Goal: Navigation & Orientation: Find specific page/section

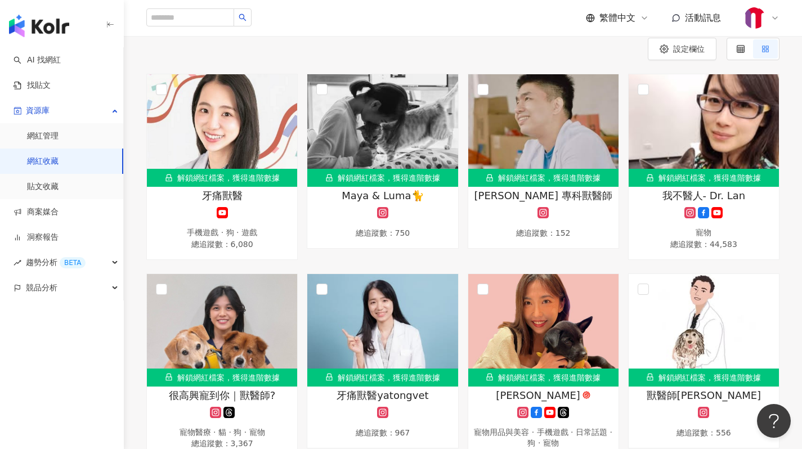
scroll to position [114, 0]
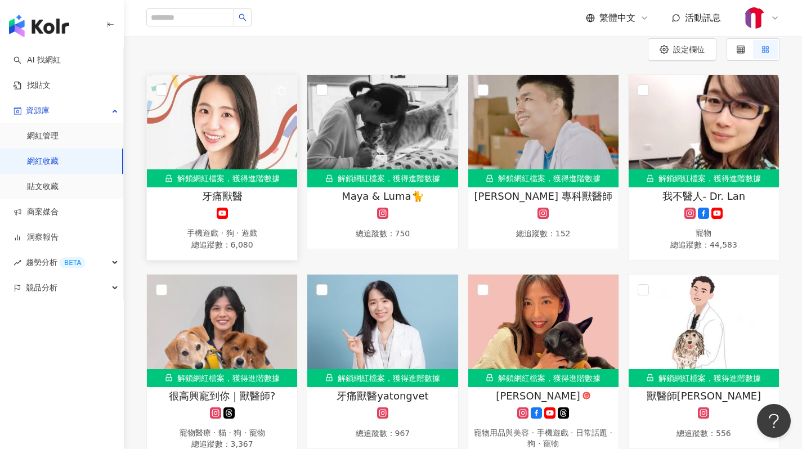
click at [252, 118] on img at bounding box center [222, 131] width 150 height 113
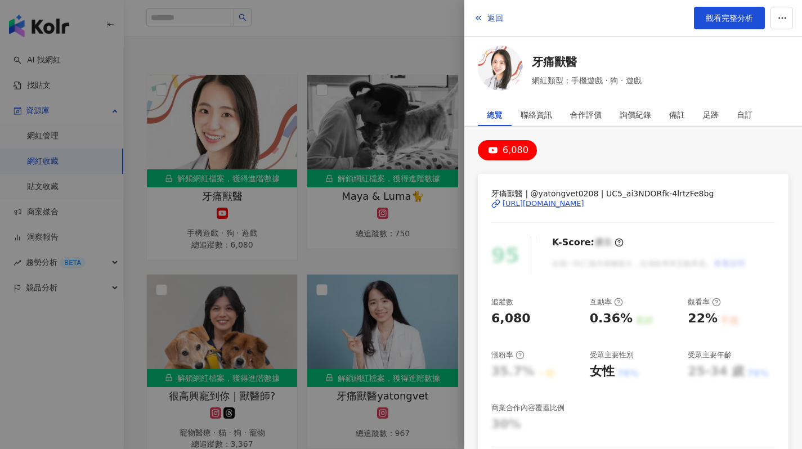
click at [554, 201] on div "[URL][DOMAIN_NAME]" at bounding box center [543, 204] width 82 height 10
click at [343, 317] on div at bounding box center [401, 224] width 802 height 449
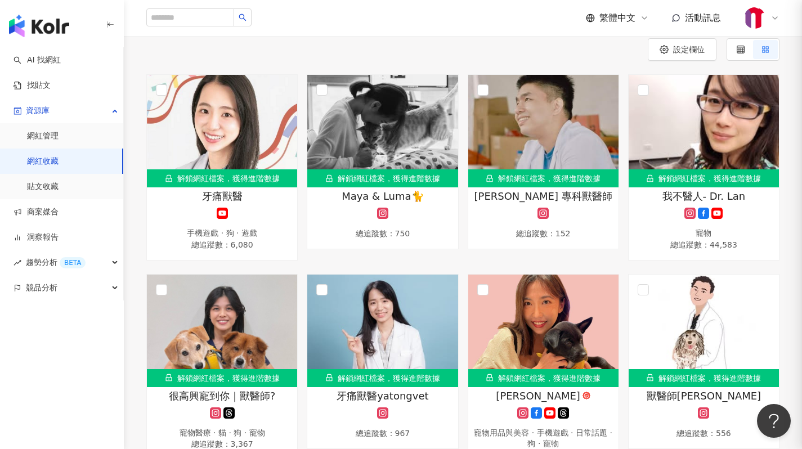
click at [343, 317] on div at bounding box center [401, 224] width 802 height 449
click at [384, 345] on img at bounding box center [382, 331] width 150 height 113
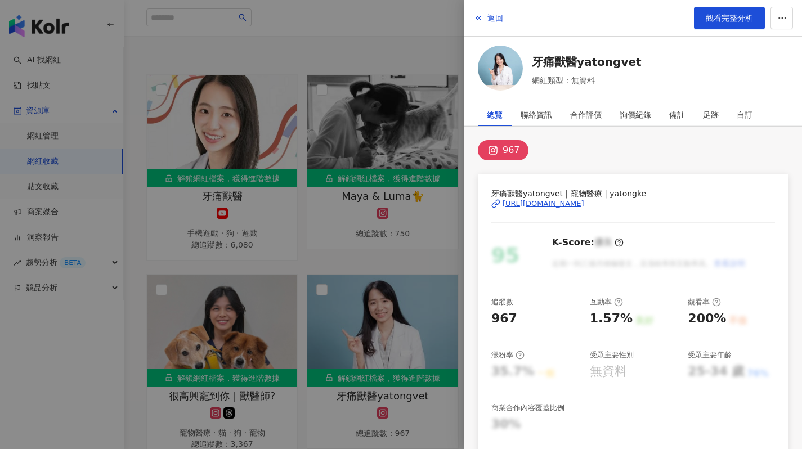
click at [559, 208] on div "[URL][DOMAIN_NAME]" at bounding box center [543, 204] width 82 height 10
click at [371, 208] on div at bounding box center [401, 224] width 802 height 449
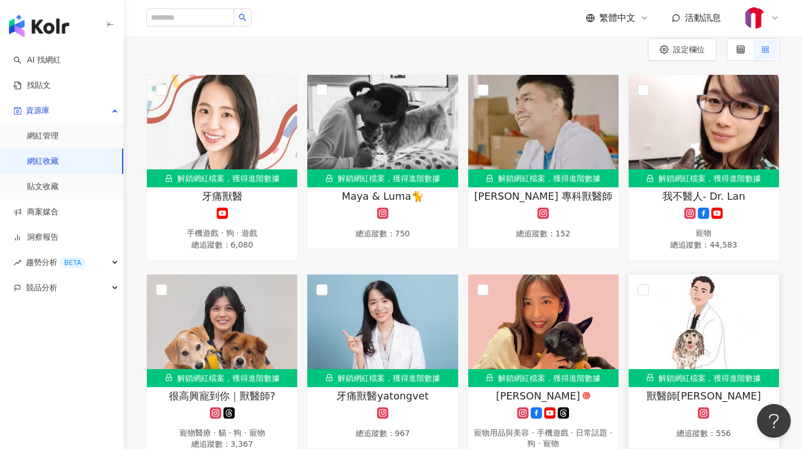
click at [712, 285] on img at bounding box center [703, 331] width 150 height 113
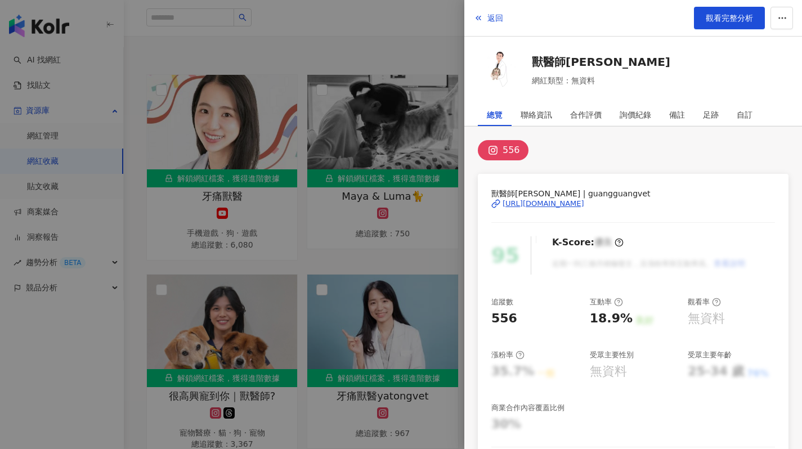
click at [584, 205] on div "[URL][DOMAIN_NAME]" at bounding box center [543, 204] width 82 height 10
click at [367, 199] on div at bounding box center [401, 224] width 802 height 449
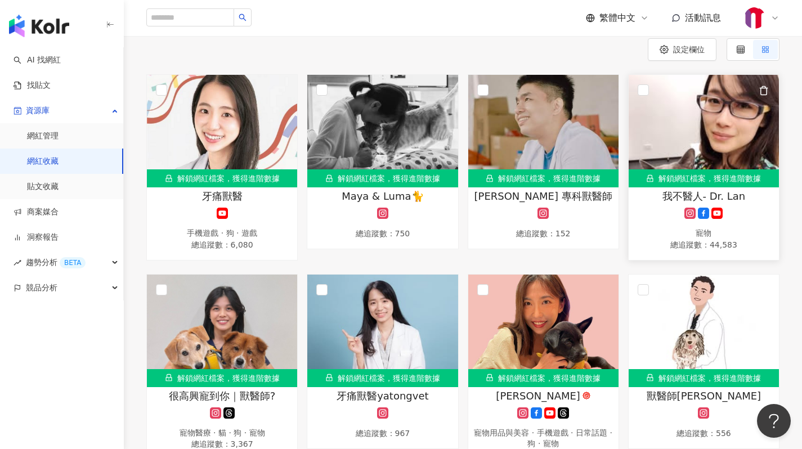
click at [695, 123] on img at bounding box center [703, 131] width 150 height 113
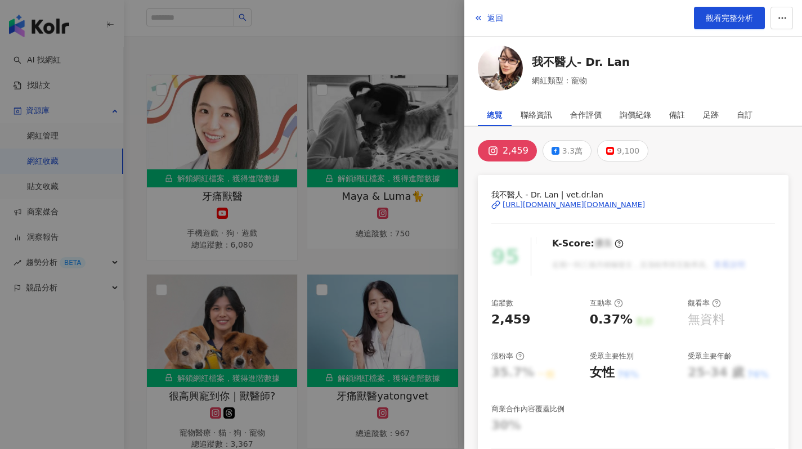
click at [584, 204] on div "[URL][DOMAIN_NAME][DOMAIN_NAME]" at bounding box center [573, 205] width 142 height 10
click at [317, 169] on div at bounding box center [401, 224] width 802 height 449
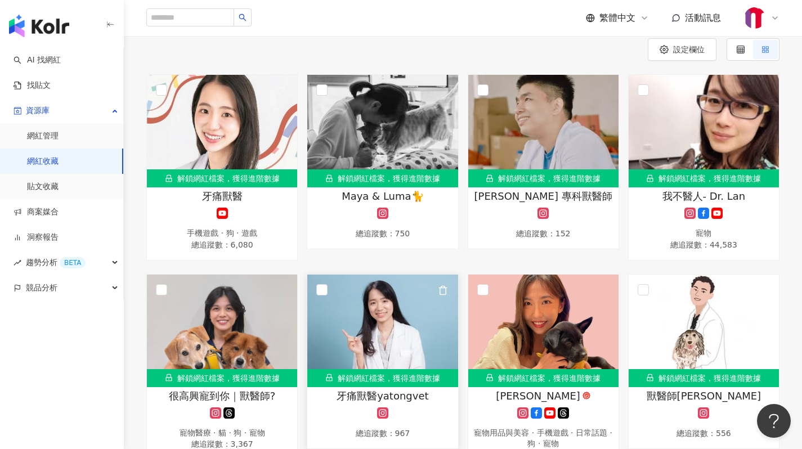
click at [345, 301] on img at bounding box center [382, 331] width 150 height 113
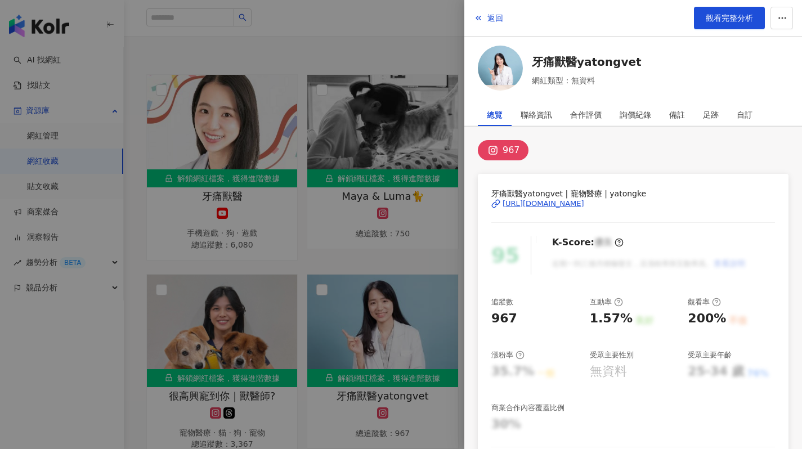
click at [492, 77] on img at bounding box center [500, 68] width 45 height 45
click at [348, 77] on div at bounding box center [401, 224] width 802 height 449
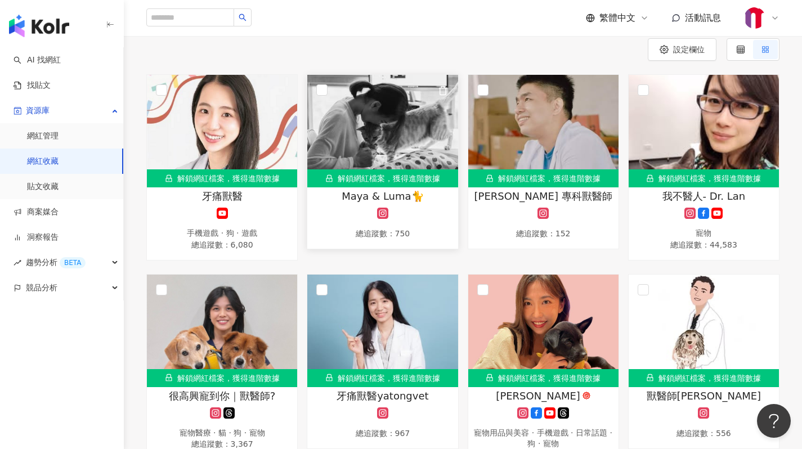
click at [379, 148] on img at bounding box center [382, 131] width 150 height 113
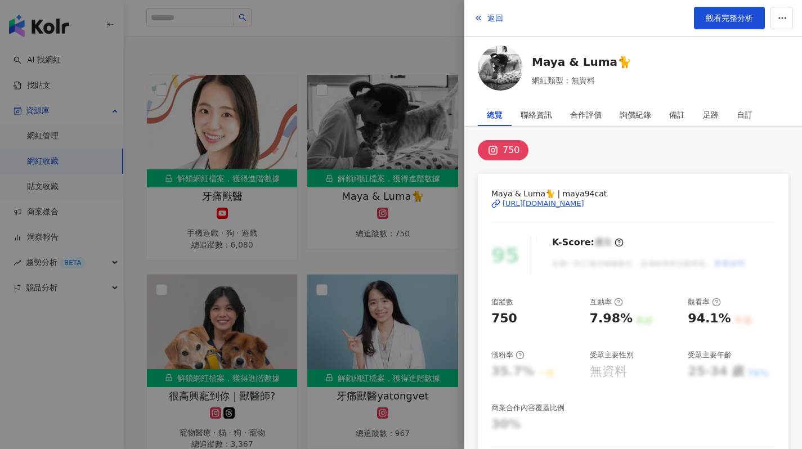
click at [577, 203] on div "[URL][DOMAIN_NAME]" at bounding box center [543, 204] width 82 height 10
click at [320, 177] on div at bounding box center [401, 224] width 802 height 449
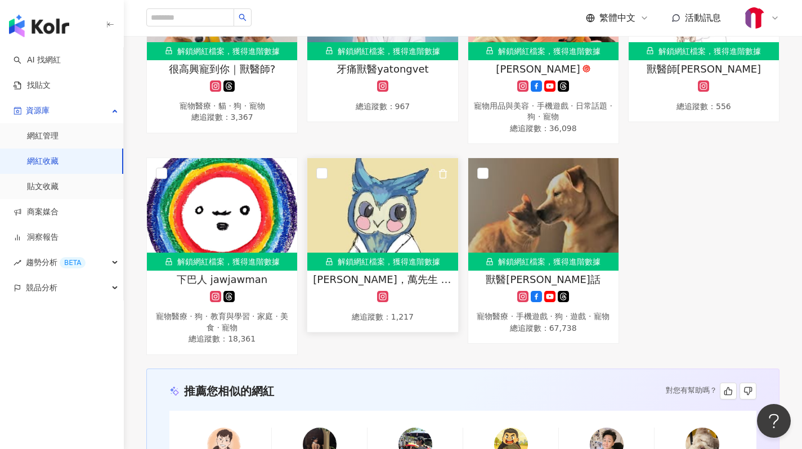
scroll to position [470, 0]
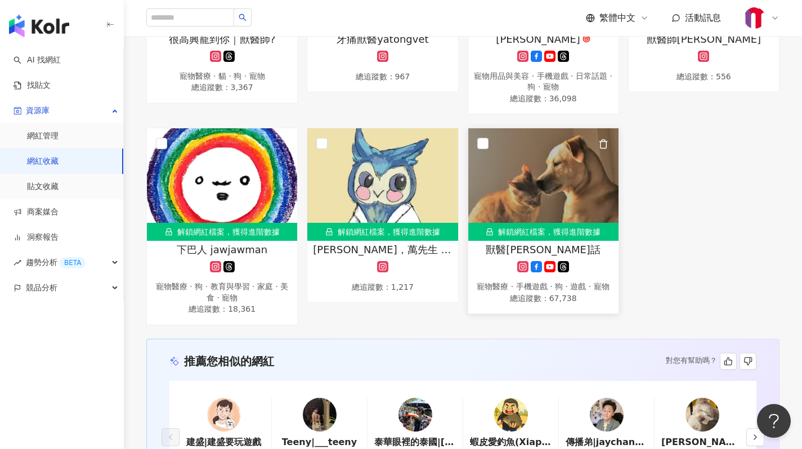
click at [533, 174] on img at bounding box center [543, 184] width 150 height 113
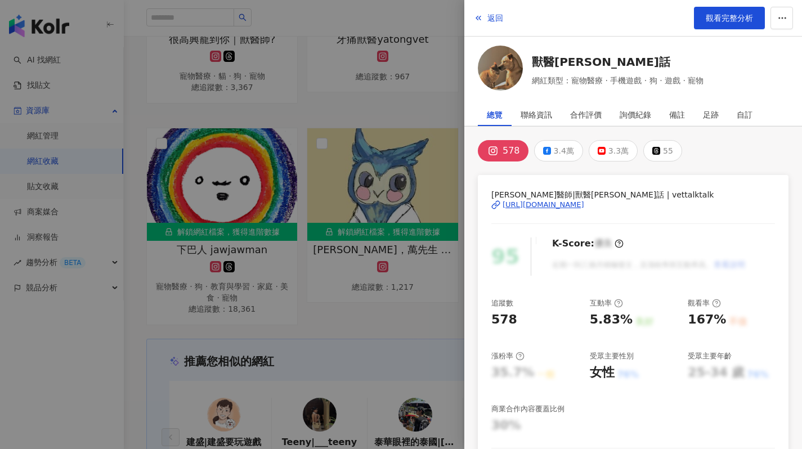
click at [425, 301] on div at bounding box center [401, 224] width 802 height 449
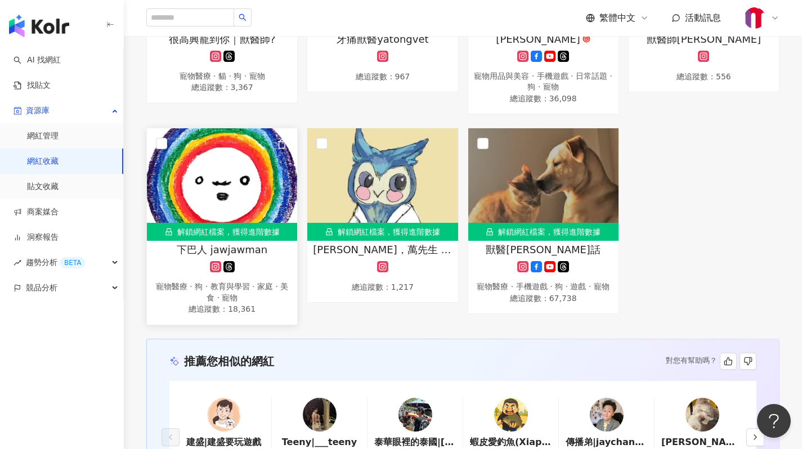
click at [267, 176] on img at bounding box center [222, 184] width 150 height 113
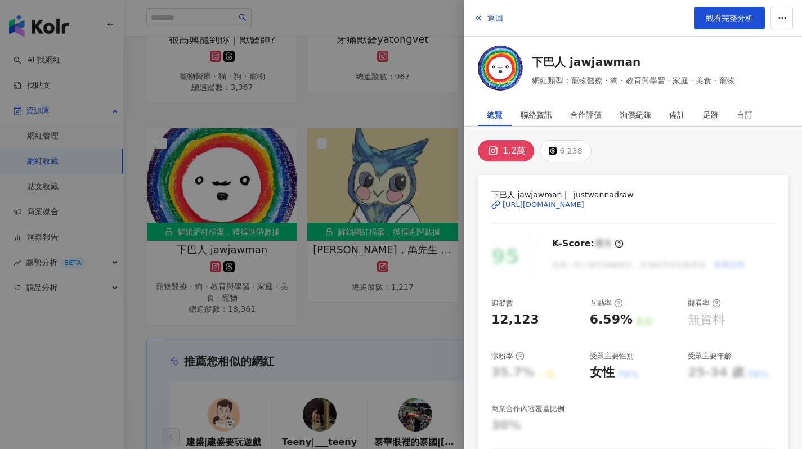
click at [578, 204] on div "[URL][DOMAIN_NAME]" at bounding box center [543, 205] width 82 height 10
click at [372, 239] on div at bounding box center [401, 224] width 802 height 449
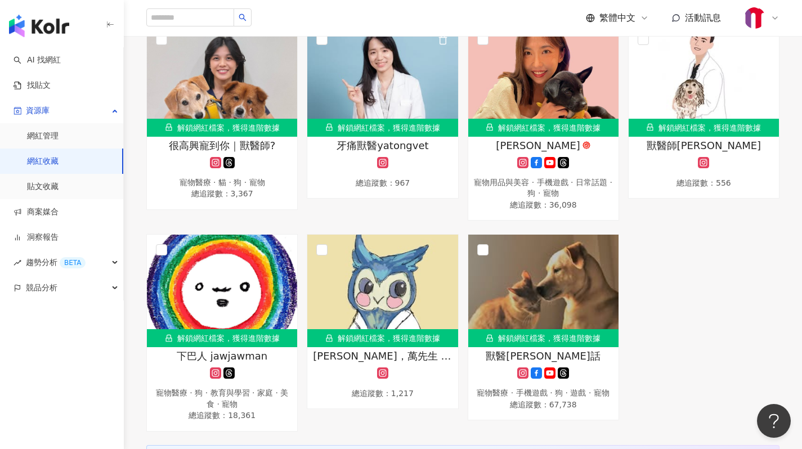
scroll to position [263, 0]
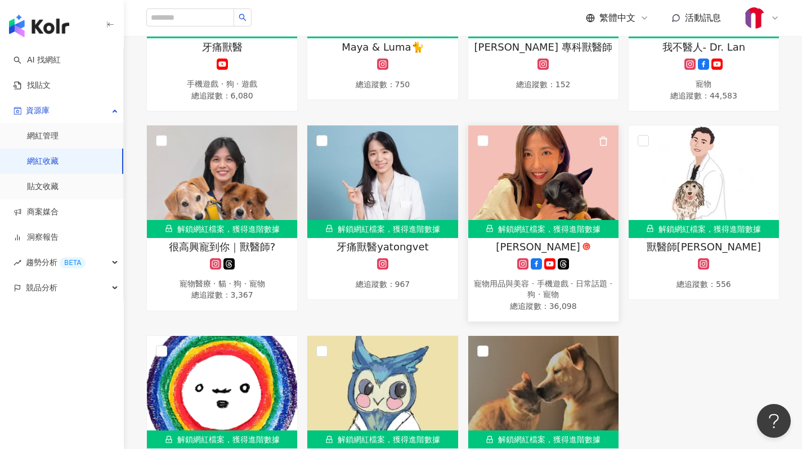
click at [554, 152] on img at bounding box center [543, 181] width 150 height 113
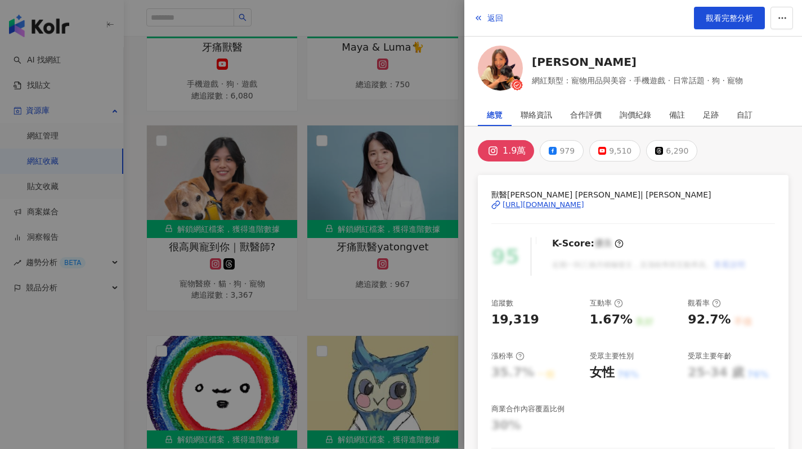
click at [560, 200] on div "[URL][DOMAIN_NAME]" at bounding box center [543, 205] width 82 height 10
click at [323, 23] on div at bounding box center [401, 224] width 802 height 449
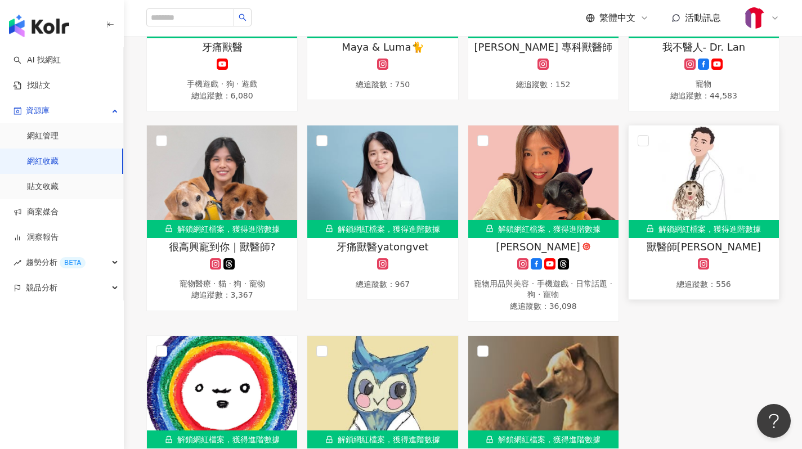
scroll to position [468, 0]
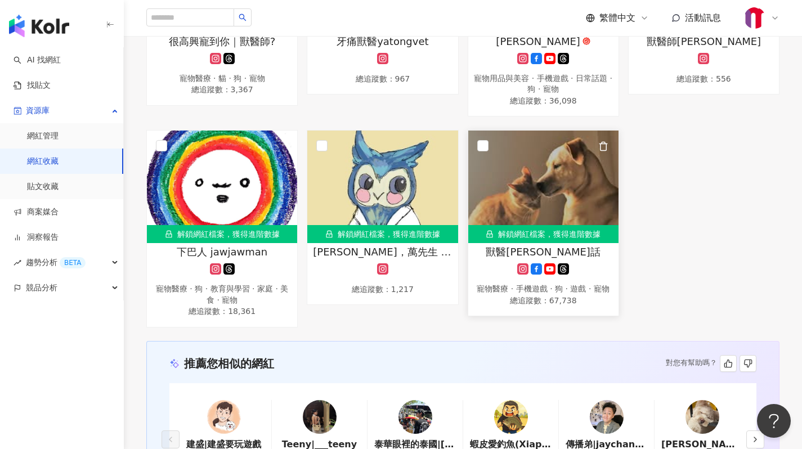
click at [539, 193] on img at bounding box center [543, 187] width 150 height 113
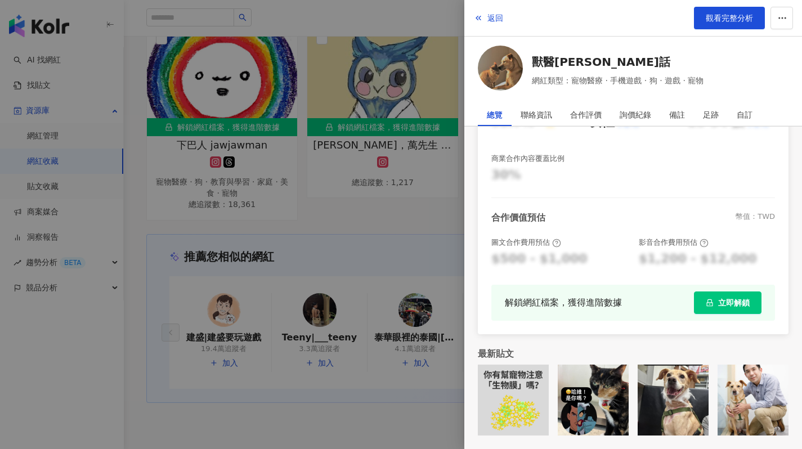
scroll to position [592, 0]
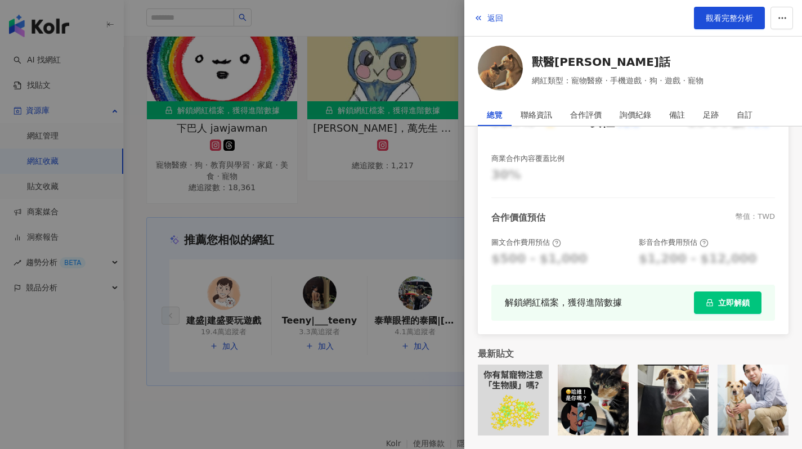
click at [403, 260] on div at bounding box center [401, 224] width 802 height 449
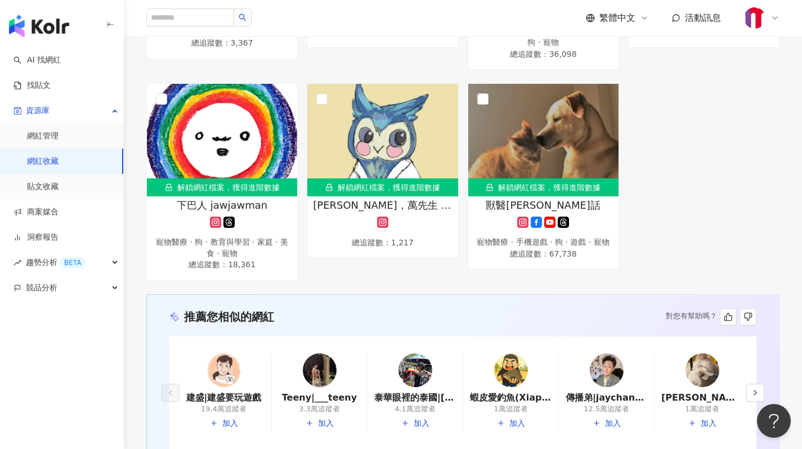
scroll to position [486, 0]
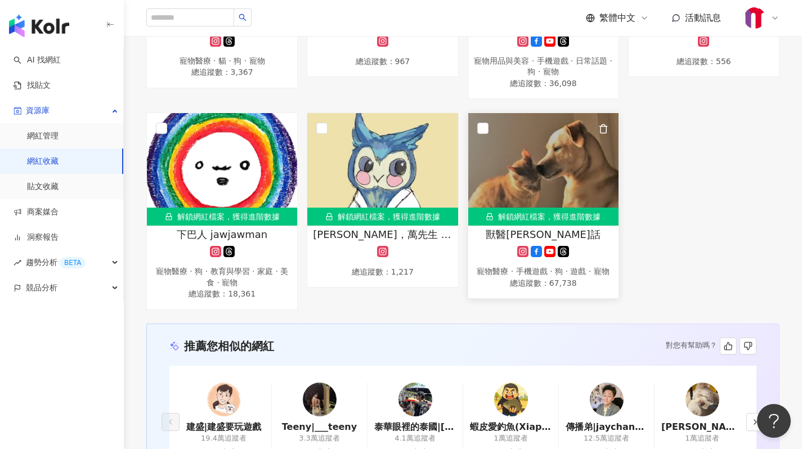
click at [547, 192] on img at bounding box center [543, 169] width 150 height 113
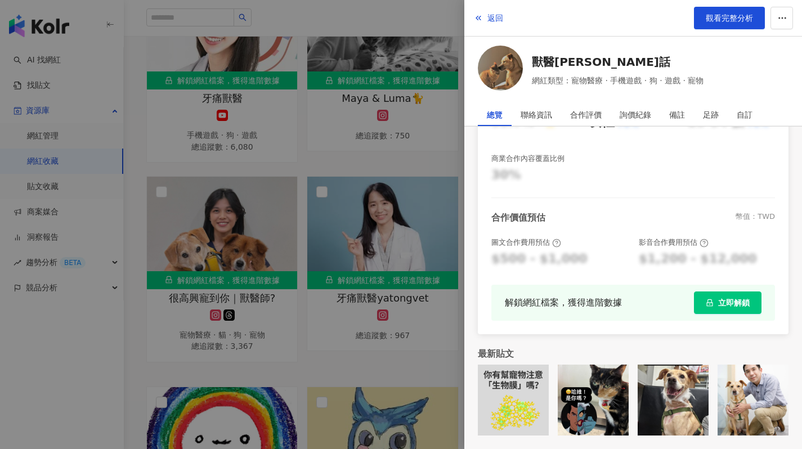
scroll to position [0, 0]
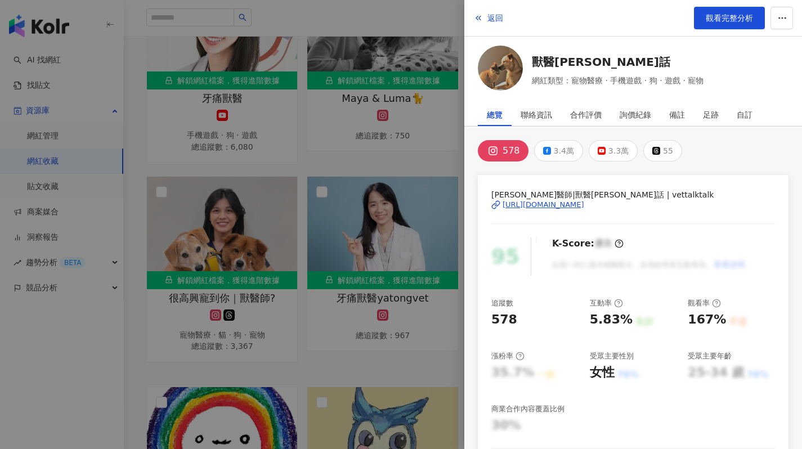
click at [547, 208] on div "[URL][DOMAIN_NAME]" at bounding box center [543, 205] width 82 height 10
